Goal: Find specific page/section: Find specific page/section

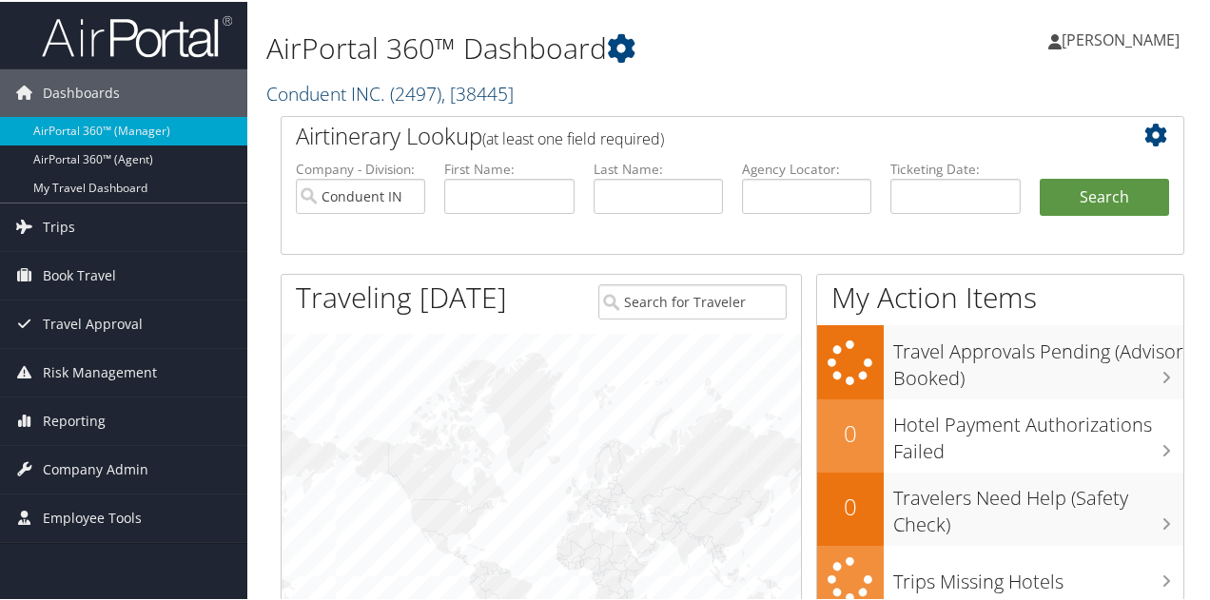
click at [381, 92] on link "Conduent INC. ( 2497 ) , [ 38445 ]" at bounding box center [389, 92] width 247 height 26
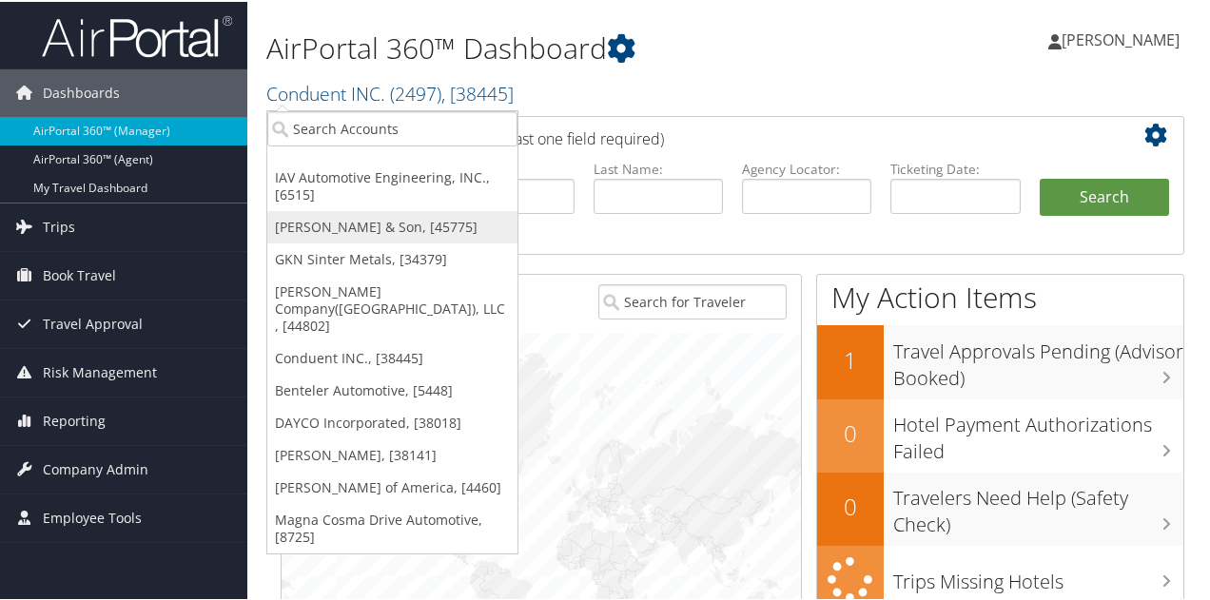
click at [355, 229] on link "[PERSON_NAME] & Son, [45775]" at bounding box center [392, 225] width 250 height 32
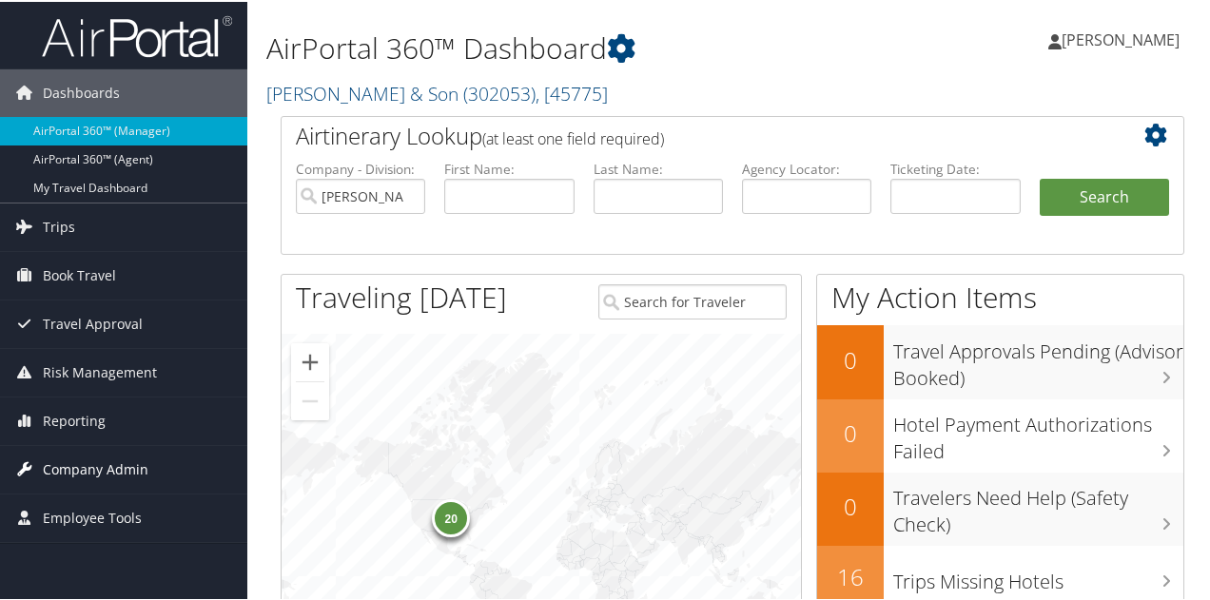
click at [127, 464] on span "Company Admin" at bounding box center [96, 468] width 106 height 48
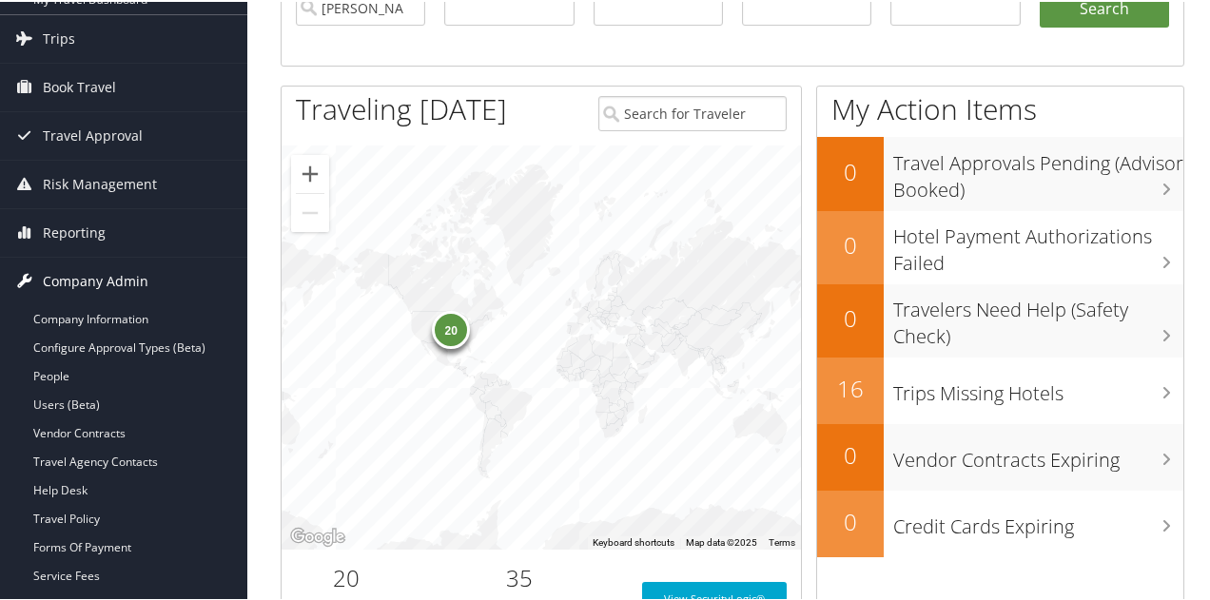
scroll to position [190, 0]
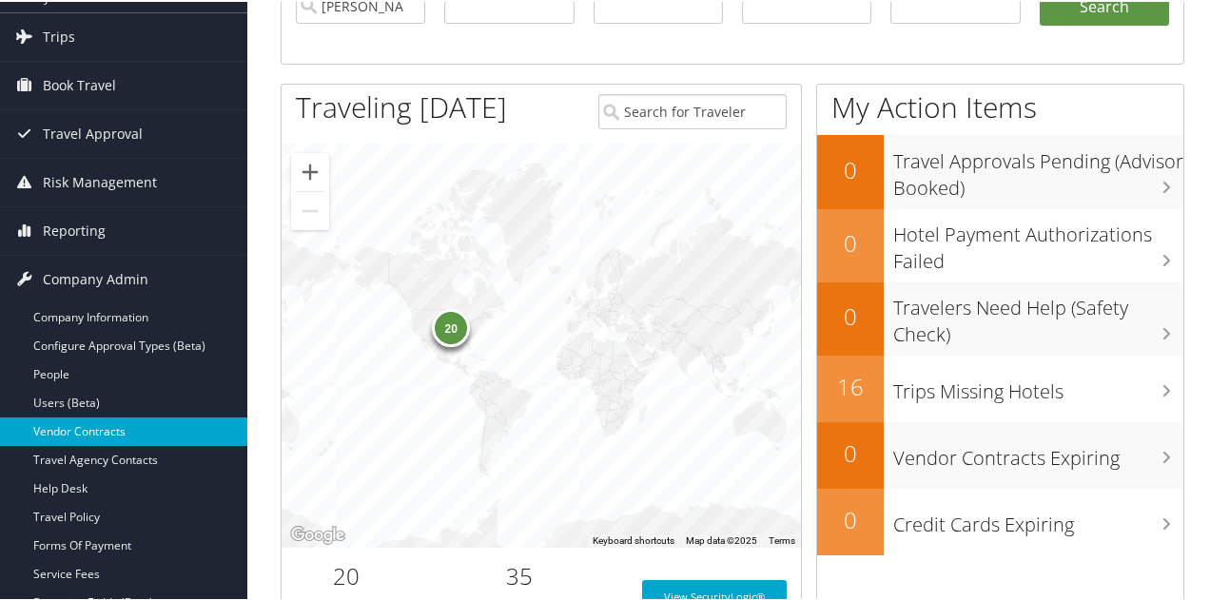
click at [133, 435] on link "Vendor Contracts" at bounding box center [123, 430] width 247 height 29
